Goal: Task Accomplishment & Management: Use online tool/utility

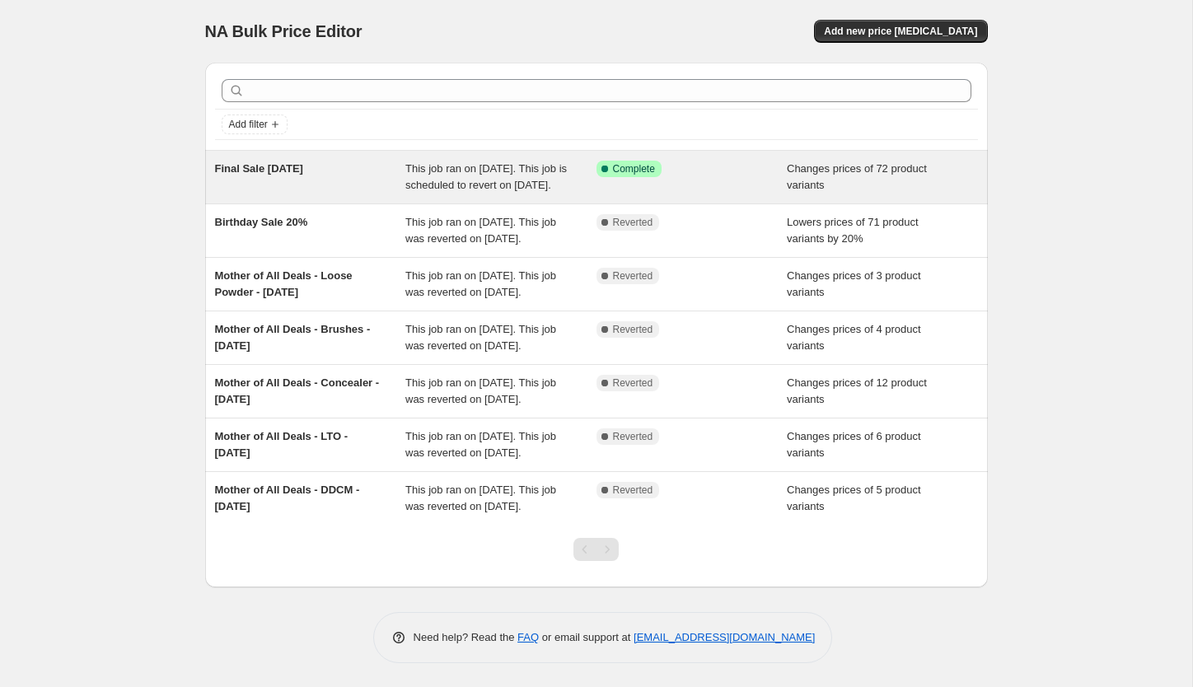
click at [583, 194] on div "This job ran on [DATE]. This job is scheduled to revert on [DATE]." at bounding box center [500, 177] width 191 height 33
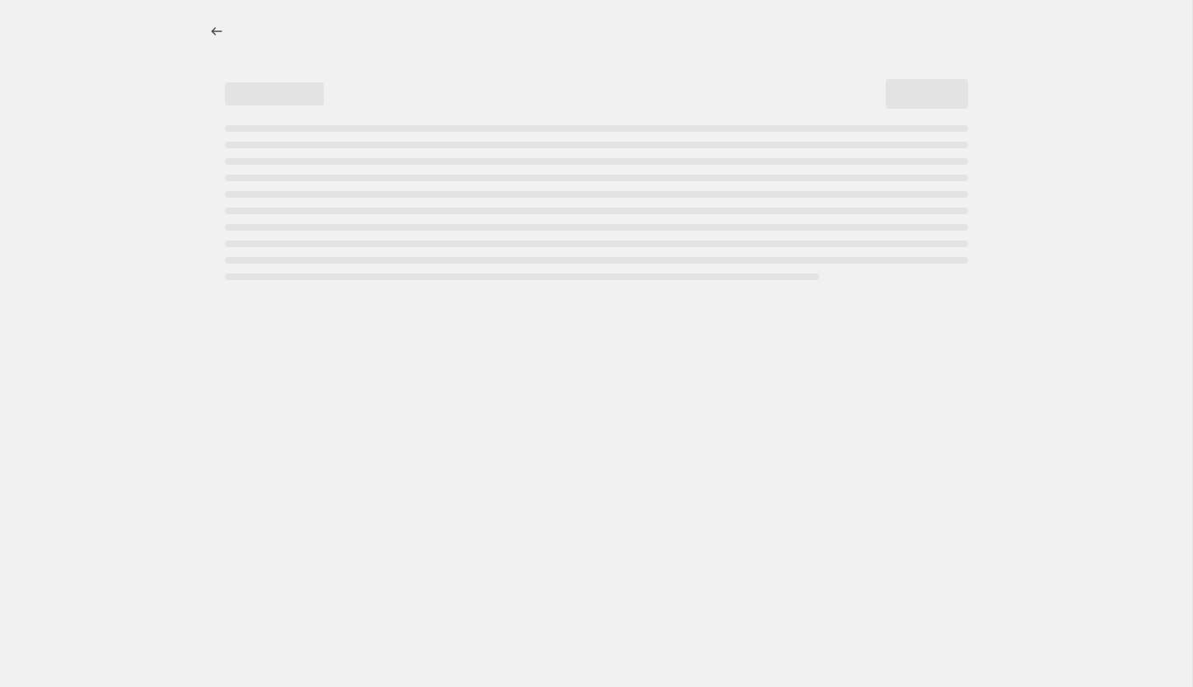
select select "collection"
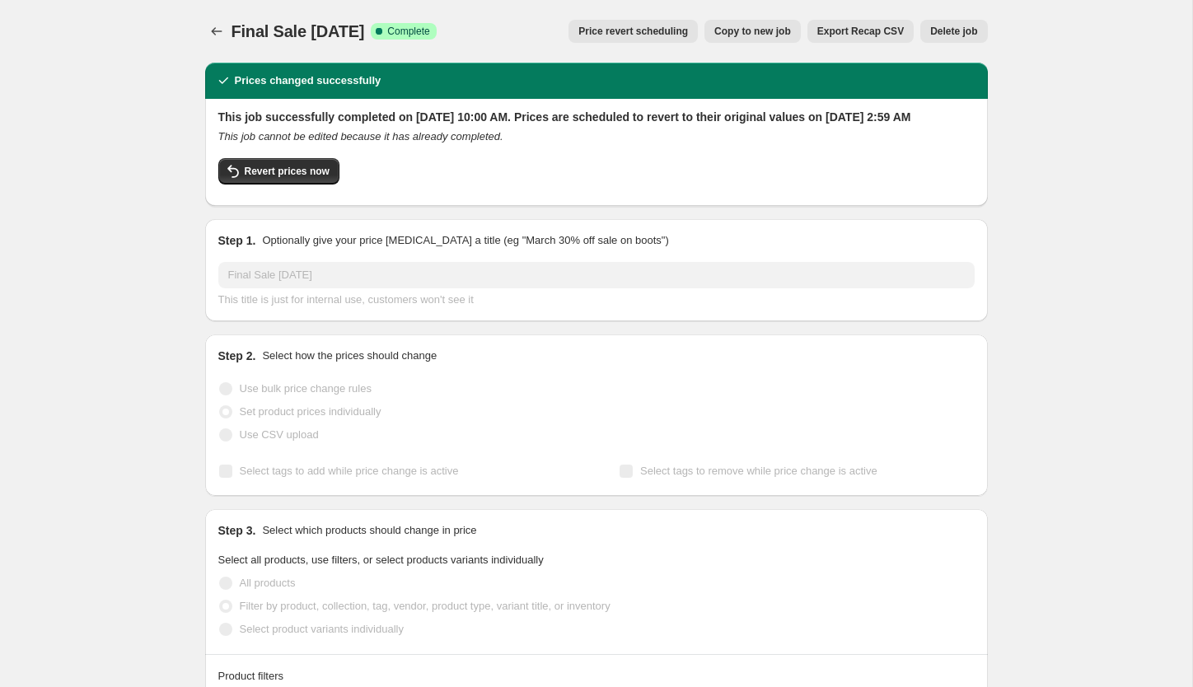
click at [610, 38] on button "Price revert scheduling" at bounding box center [633, 31] width 129 height 23
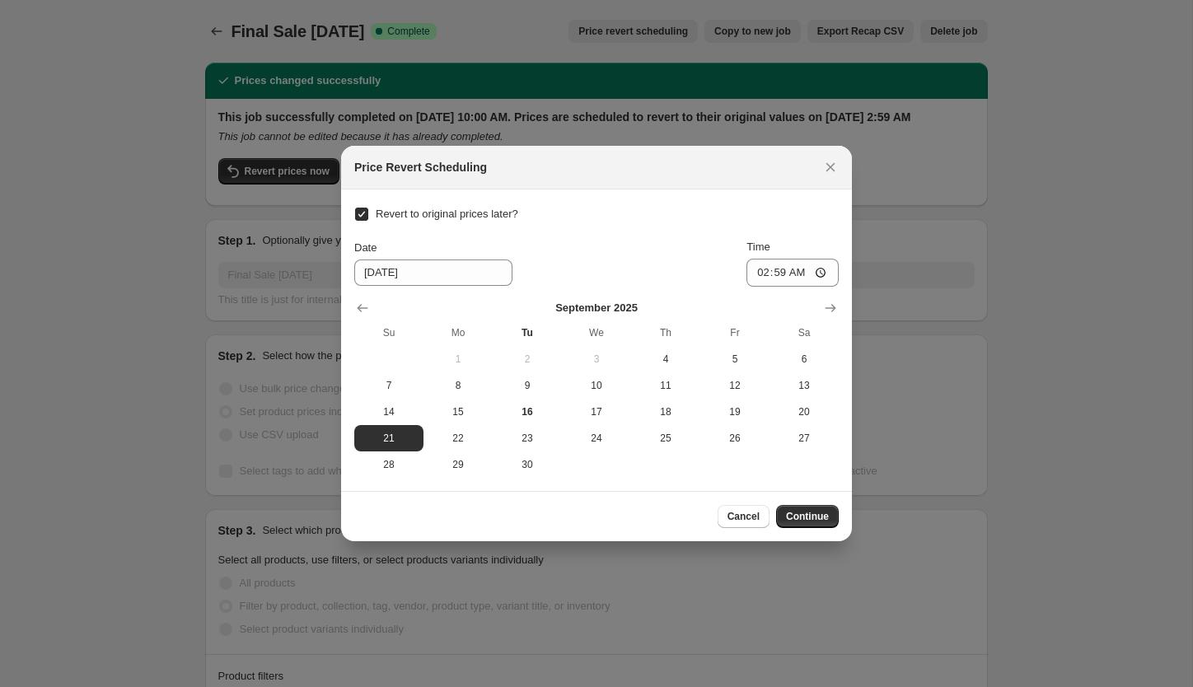
click at [361, 213] on input "Revert to original prices later?" at bounding box center [361, 214] width 13 height 13
checkbox input "false"
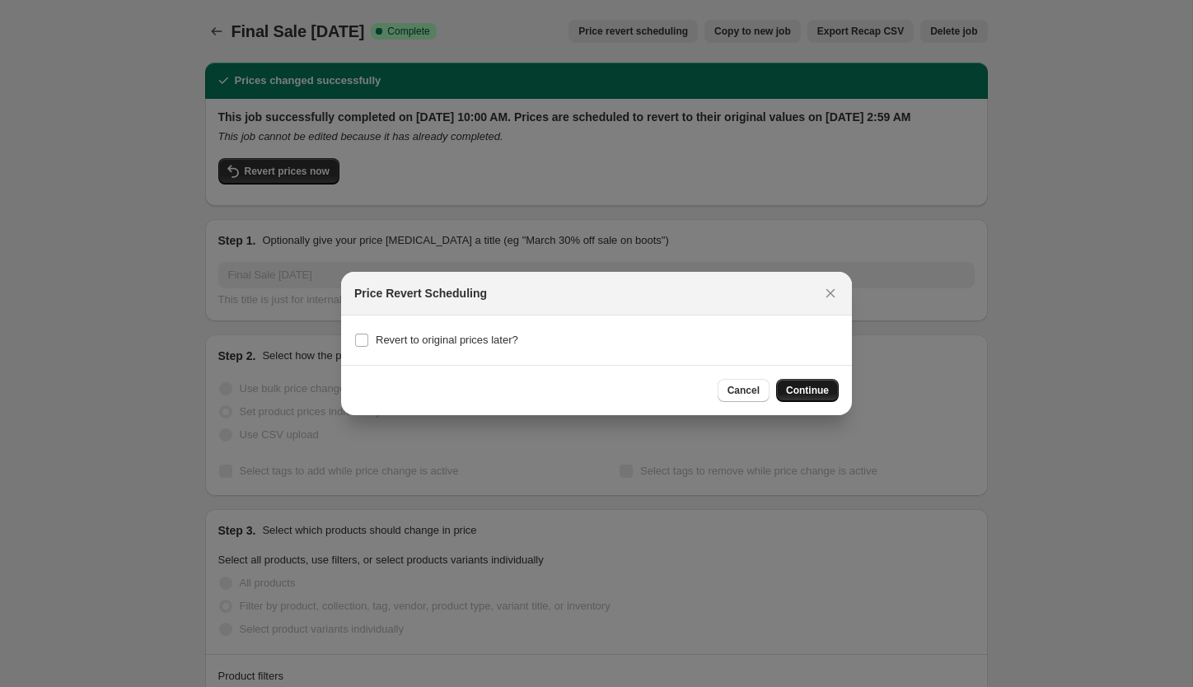
click at [798, 390] on span "Continue" at bounding box center [807, 390] width 43 height 13
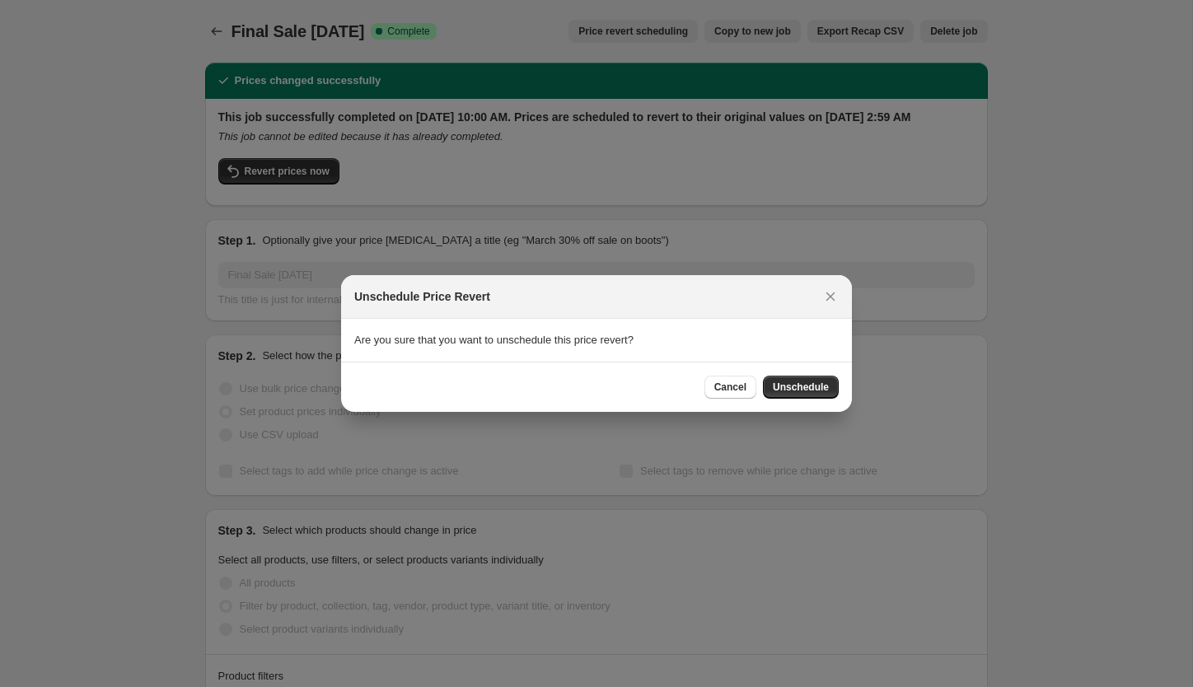
click at [798, 390] on span "Unschedule" at bounding box center [801, 387] width 56 height 13
